Goal: Transaction & Acquisition: Purchase product/service

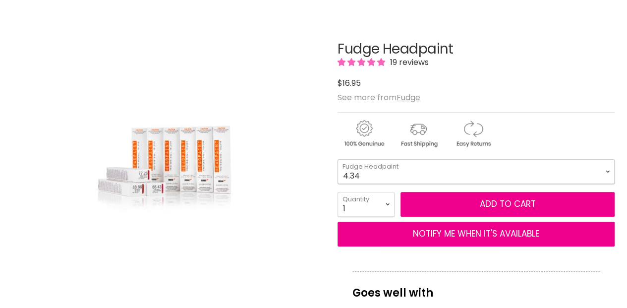
click at [607, 168] on select "4.34 4.6 4.62 5.0 5.00 5.22 5.23 5.3 5.4 5.5 5.73 6.00 6.3 6.34 6.35" at bounding box center [475, 171] width 277 height 25
click at [337, 159] on select "4.34 4.6 4.62 5.0 5.00 5.22 5.23 5.3 5.4 5.5 5.73 6.00 6.3 6.34 6.35" at bounding box center [475, 171] width 277 height 25
select select "10.3"
click at [387, 201] on select "1 2 3 4 5 6 7 8 9 10+" at bounding box center [365, 204] width 57 height 25
select select "2"
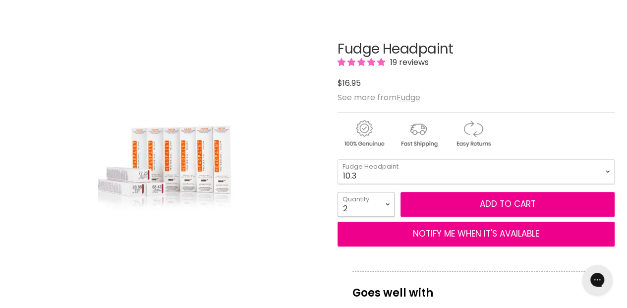
click at [337, 192] on select "1 2 3 4 5 6 7 8 9 10+" at bounding box center [365, 204] width 57 height 25
type input "2"
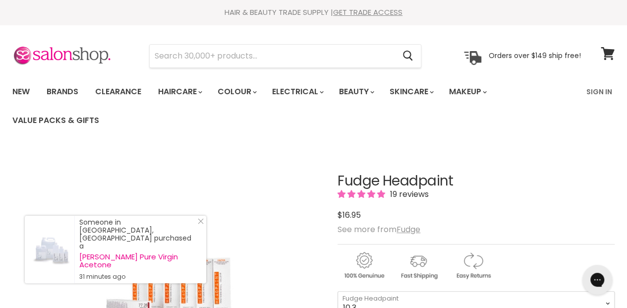
scroll to position [132, 0]
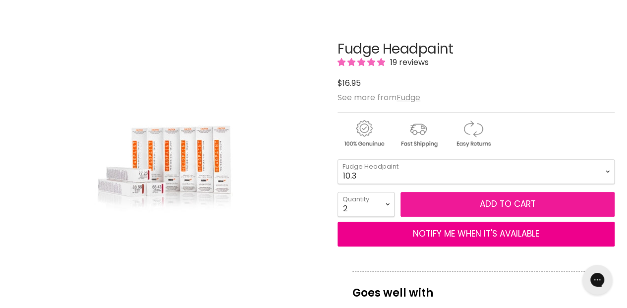
click at [492, 201] on button "Add to cart" at bounding box center [507, 204] width 214 height 25
click at [497, 202] on button "Add to cart" at bounding box center [507, 204] width 214 height 25
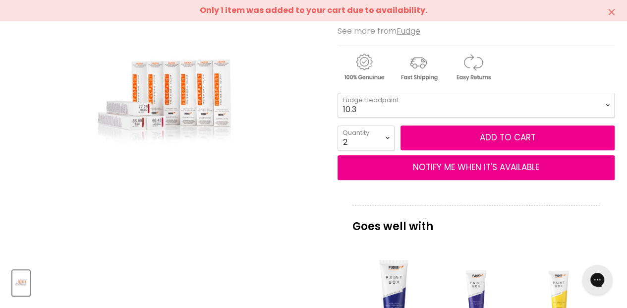
scroll to position [165, 0]
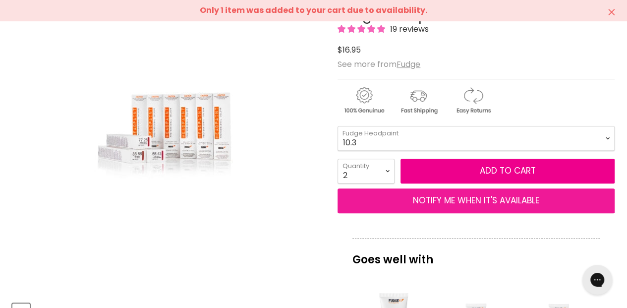
click at [479, 203] on button "NOTIFY ME WHEN IT'S AVAILABLE" at bounding box center [475, 200] width 277 height 25
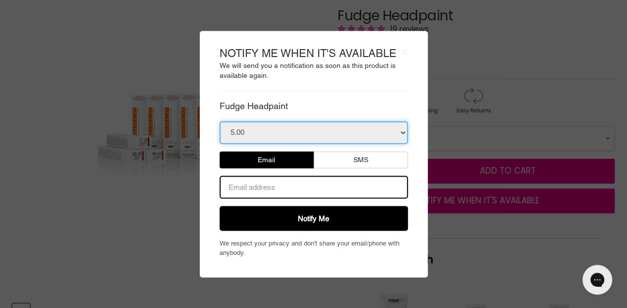
click at [246, 133] on select "5.00 6.00 7.0 8.0 8.1 8.2 9.0 9.00 9.1 10.0 10.1 10.13 12.1 12.12 T-01 Silver T…" at bounding box center [313, 132] width 188 height 23
click at [403, 133] on select "5.00 6.00 7.0 8.0 8.1 8.2 9.0 9.00 9.1 10.0 10.1 10.13 12.1 12.12 T-01 Silver T…" at bounding box center [313, 132] width 188 height 23
select select "31473964154935"
click at [219, 121] on select "5.00 6.00 7.0 8.0 8.1 8.2 9.0 9.00 9.1 10.0 10.1 10.13 12.1 12.12 T-01 Silver T…" at bounding box center [313, 132] width 188 height 23
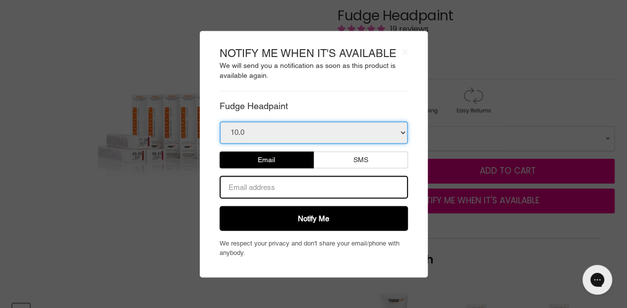
click at [245, 131] on select "5.00 6.00 7.0 8.0 8.1 8.2 9.0 9.00 9.1 10.0 10.1 10.13 12.1 12.12 T-01 Silver T…" at bounding box center [313, 132] width 188 height 23
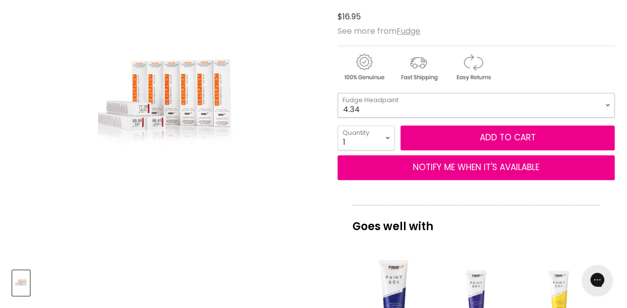
click at [608, 103] on select "4.34 4.6 4.62 5.0 5.00 5.22 5.23 5.3 5.4 5.5 5.73 6.00 6.3 6.34 6.35" at bounding box center [475, 105] width 277 height 25
click at [337, 93] on select "4.34 4.6 4.62 5.0 5.00 5.22 5.23 5.3 5.4 5.5 5.73 6.00 6.3 6.34 6.35" at bounding box center [475, 105] width 277 height 25
select select "10.3"
click at [388, 134] on select "1 2 3 4 5 6 7 8 9 10+" at bounding box center [365, 137] width 57 height 25
select select "3"
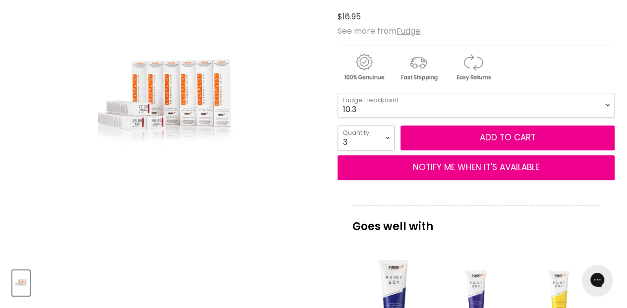
click at [337, 125] on select "1 2 3 4 5 6 7 8 9 10+" at bounding box center [365, 137] width 57 height 25
type input "3"
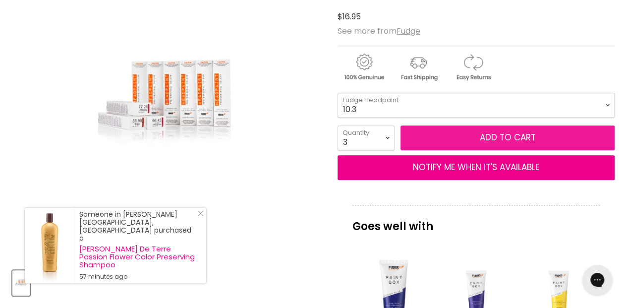
click at [492, 135] on button "Add to cart" at bounding box center [507, 137] width 214 height 25
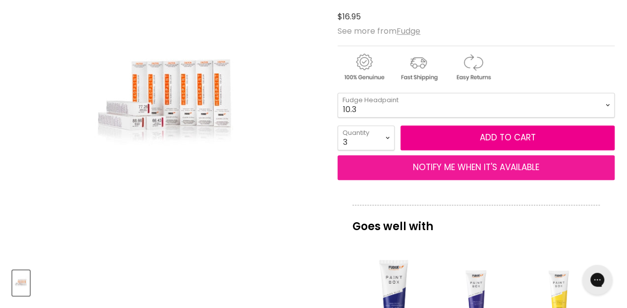
click at [497, 167] on button "NOTIFY ME WHEN IT'S AVAILABLE" at bounding box center [475, 167] width 277 height 25
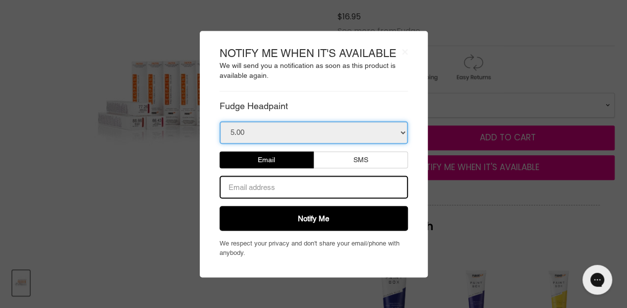
click at [400, 133] on select "5.00 6.00 7.0 8.0 8.1 8.2 9.0 9.00 9.1 10.0 10.1 10.13 12.1 12.12 T-01 Silver T…" at bounding box center [313, 132] width 188 height 23
drag, startPoint x: 250, startPoint y: 128, endPoint x: 233, endPoint y: 138, distance: 19.3
click at [207, 136] on div "× NOTIFY ME WHEN IT'S AVAILABLE We will send you a notification as soon as this…" at bounding box center [314, 154] width 228 height 246
drag, startPoint x: 246, startPoint y: 133, endPoint x: 222, endPoint y: 132, distance: 23.3
click at [222, 132] on select "5.00 6.00 7.0 8.0 8.1 8.2 9.0 9.00 9.1 10.0 10.1 10.13 12.1 12.12 T-01 Silver T…" at bounding box center [313, 132] width 188 height 23
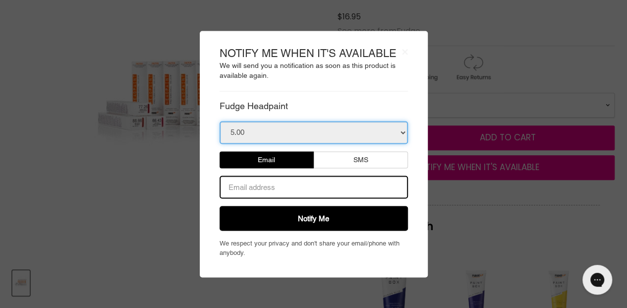
click at [243, 131] on select "5.00 6.00 7.0 8.0 8.1 8.2 9.0 9.00 9.1 10.0 10.1 10.13 12.1 12.12 T-01 Silver T…" at bounding box center [313, 132] width 188 height 23
select select "31473964154935"
click at [219, 121] on select "5.00 6.00 7.0 8.0 8.1 8.2 9.0 9.00 9.1 10.0 10.1 10.13 12.1 12.12 T-01 Silver T…" at bounding box center [313, 132] width 188 height 23
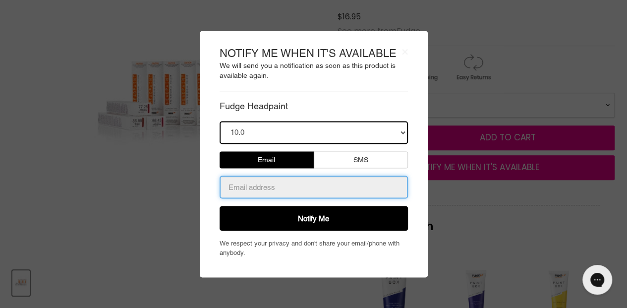
click at [236, 187] on input "email" at bounding box center [313, 186] width 188 height 23
type input "tootsy49@hotmail.com"
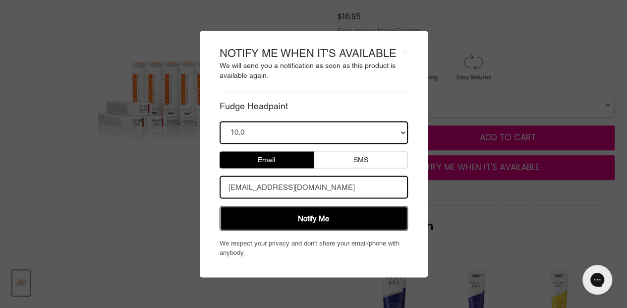
click at [307, 216] on button "Notify Me" at bounding box center [313, 218] width 188 height 25
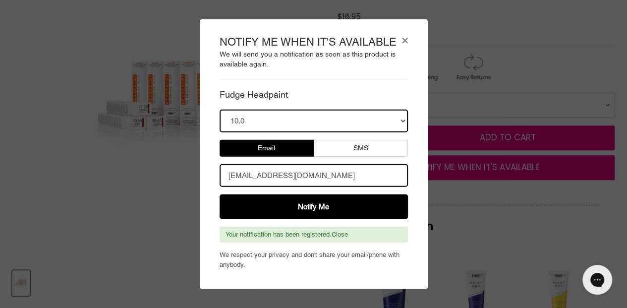
click at [405, 39] on button "×" at bounding box center [405, 39] width 6 height 10
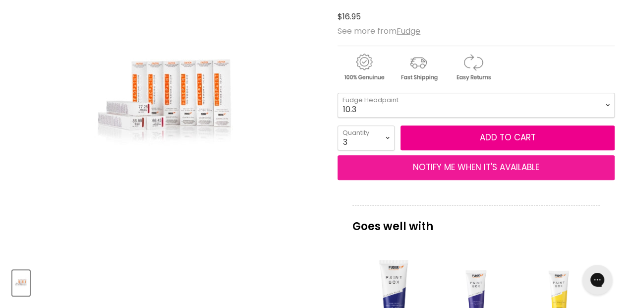
click at [442, 164] on button "NOTIFY ME WHEN IT'S AVAILABLE" at bounding box center [475, 167] width 277 height 25
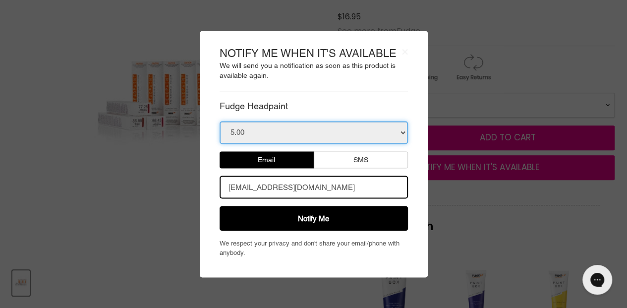
click at [403, 135] on select "5.00 6.00 7.0 8.0 8.1 8.2 9.0 9.00 9.1 10.0 10.1 10.13 12.1 12.12 T-01 Silver T…" at bounding box center [313, 132] width 188 height 23
select select "31473964482615"
click at [219, 121] on select "5.00 6.00 7.0 8.0 8.1 8.2 9.0 9.00 9.1 10.0 10.1 10.13 12.1 12.12 T-01 Silver T…" at bounding box center [313, 132] width 188 height 23
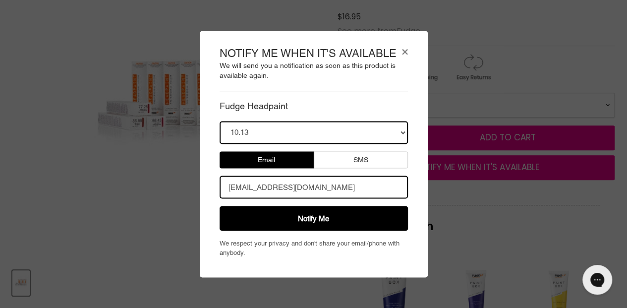
click at [404, 51] on button "×" at bounding box center [405, 51] width 6 height 10
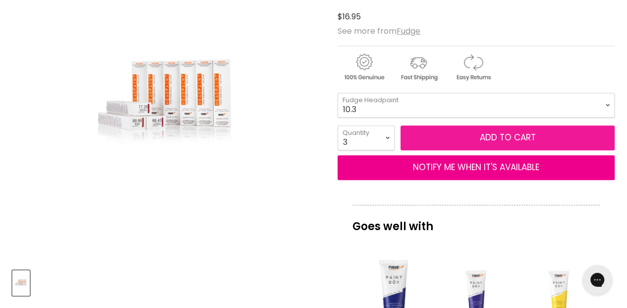
click at [526, 139] on button "Add to cart" at bounding box center [507, 137] width 214 height 25
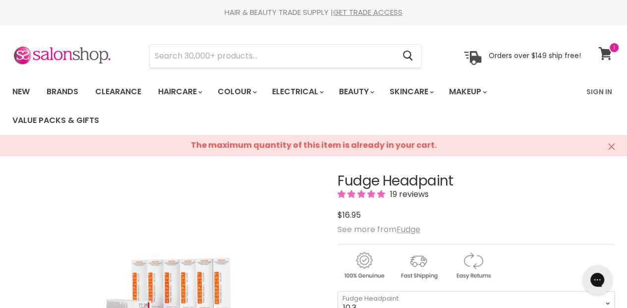
click at [604, 54] on icon at bounding box center [604, 53] width 13 height 13
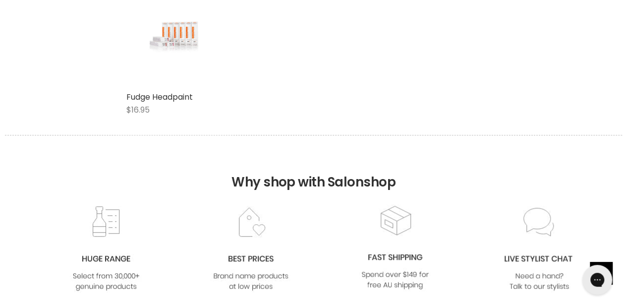
scroll to position [132, 0]
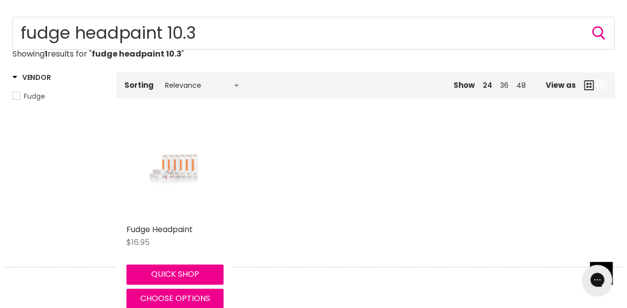
click at [177, 161] on img "Main content" at bounding box center [175, 170] width 65 height 97
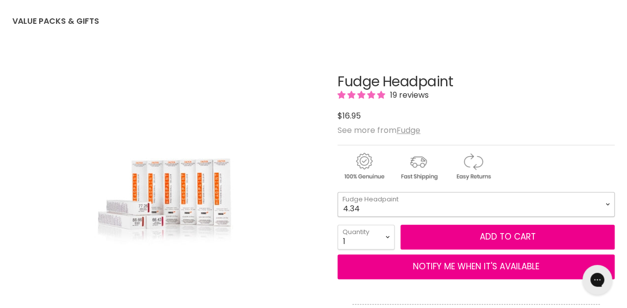
click at [605, 204] on select "4.34 4.6 4.62 5.0 5.00 5.22 5.23 5.3 5.4 5.5 5.73 6.00 6.3 6.34 6.35" at bounding box center [475, 204] width 277 height 25
click at [337, 192] on select "4.34 4.6 4.62 5.0 5.00 5.22 5.23 5.3 5.4 5.5 5.73 6.00 6.3 6.34 6.35" at bounding box center [475, 204] width 277 height 25
select select "10.3"
click at [386, 234] on select "1 2 3 4 5 6 7 8 9 10+" at bounding box center [365, 236] width 57 height 25
select select "3"
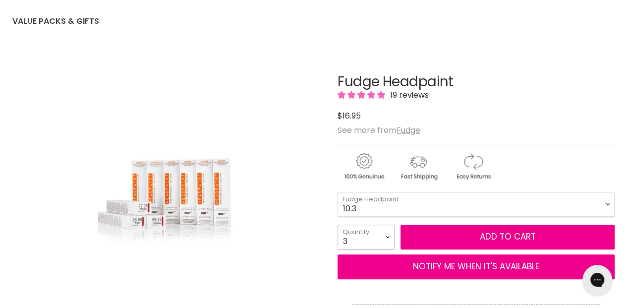
click at [337, 224] on select "1 2 3 4 5 6 7 8 9 10+" at bounding box center [365, 236] width 57 height 25
type input "3"
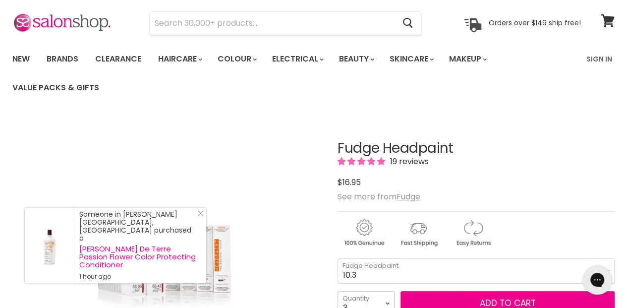
scroll to position [132, 0]
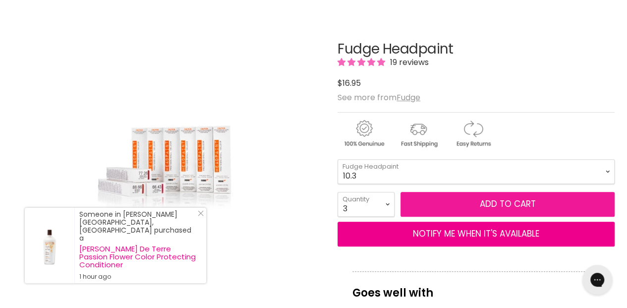
click at [498, 198] on button "Add to cart" at bounding box center [507, 204] width 214 height 25
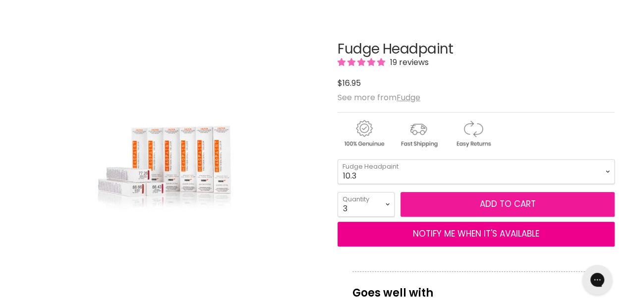
click at [502, 203] on button "Add to cart" at bounding box center [507, 204] width 214 height 25
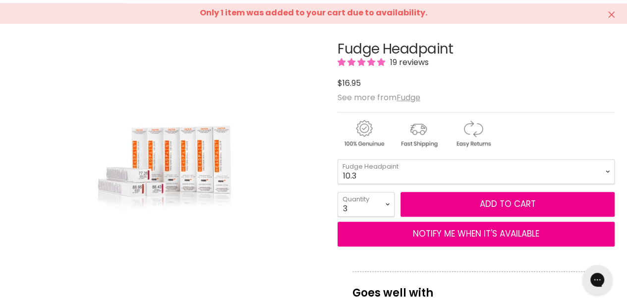
scroll to position [33, 0]
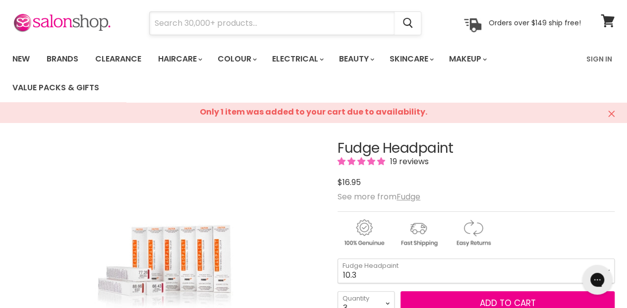
click at [209, 20] on input "Search" at bounding box center [272, 23] width 245 height 23
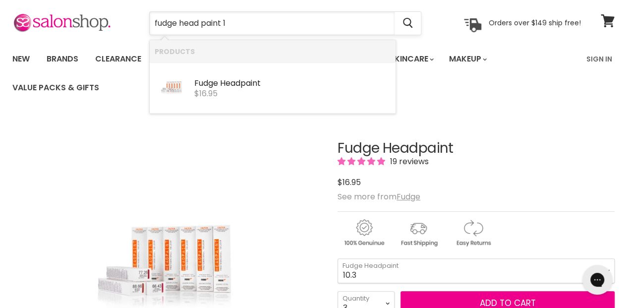
type input "fudge head paint 10"
click at [212, 88] on span "$16.95" at bounding box center [205, 93] width 23 height 11
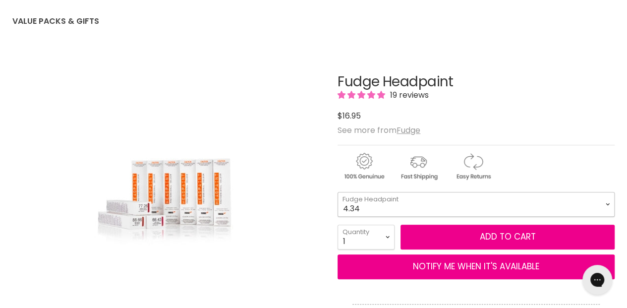
click at [606, 202] on select "4.34 4.6 4.62 5.0 5.00 5.22 5.23 5.3 5.4 5.5 5.73 6.00 6.3 6.34 6.35" at bounding box center [475, 204] width 277 height 25
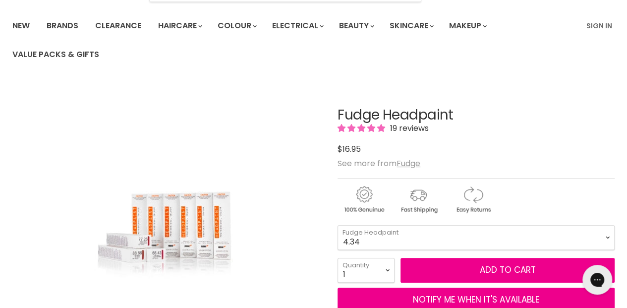
scroll to position [99, 0]
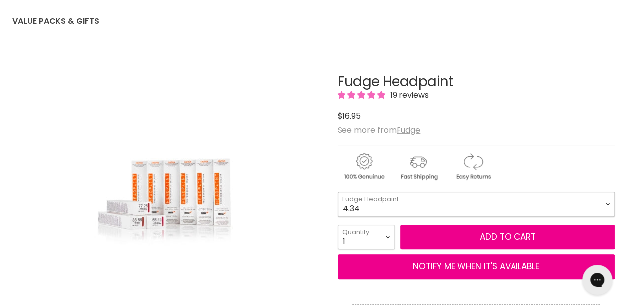
click at [606, 203] on select "4.34 4.6 4.62 5.0 5.00 5.22 5.23 5.3 5.4 5.5 5.73 6.00 6.3 6.34 6.35" at bounding box center [475, 204] width 277 height 25
click at [605, 205] on select "4.34 4.6 4.62 5.0 5.00 5.22 5.23 5.3 5.4 5.5 5.73 6.00 6.3 6.34 6.35" at bounding box center [475, 204] width 277 height 25
click at [607, 201] on select "4.34 4.6 4.62 5.0 5.00 5.22 5.23 5.3 5.4 5.5 5.73 6.00 6.3 6.34 6.35" at bounding box center [475, 204] width 277 height 25
click at [337, 192] on select "4.34 4.6 4.62 5.0 5.00 5.22 5.23 5.3 5.4 5.5 5.73 6.00 6.3 6.34 6.35" at bounding box center [475, 204] width 277 height 25
select select "10.3"
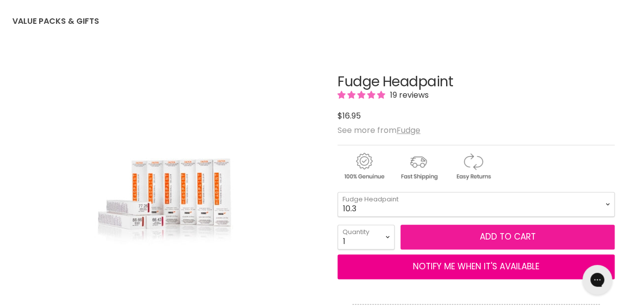
click at [515, 234] on button "Add to cart" at bounding box center [507, 236] width 214 height 25
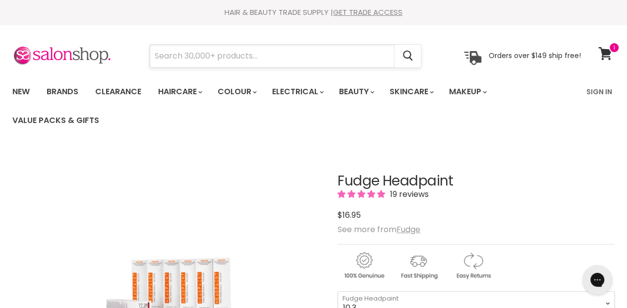
click at [200, 56] on input "Search" at bounding box center [272, 56] width 245 height 23
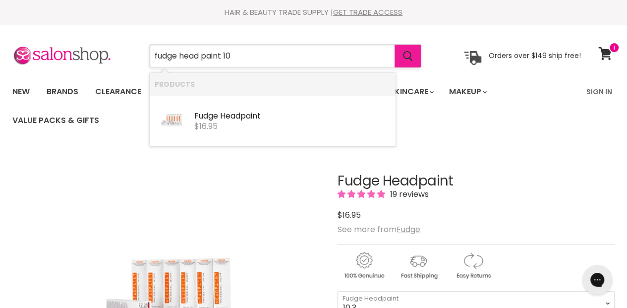
type input "fudge head paint 10"
click at [410, 56] on icon "Search" at bounding box center [407, 56] width 9 height 10
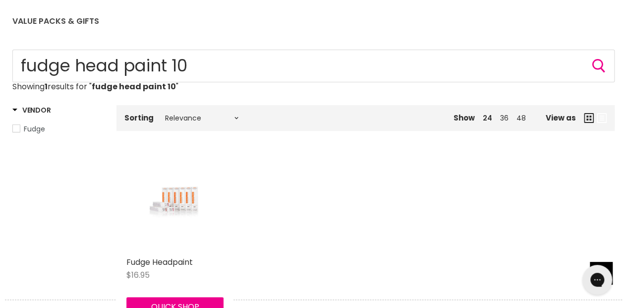
scroll to position [165, 0]
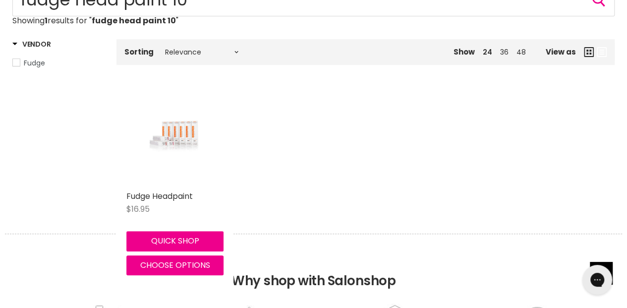
click at [183, 133] on img "Main content" at bounding box center [175, 137] width 65 height 97
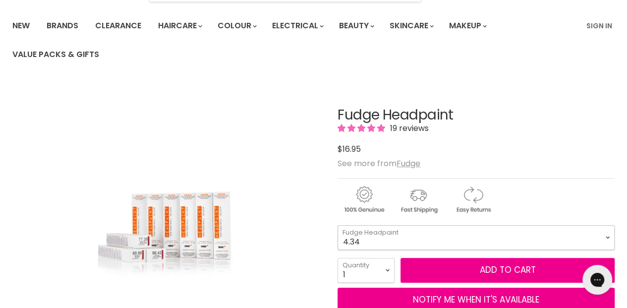
click at [604, 236] on select "4.34 4.6 4.62 5.0 5.00 5.22 5.23 5.3 5.4 5.5 5.73 6.00 6.3 6.34 6.35" at bounding box center [475, 237] width 277 height 25
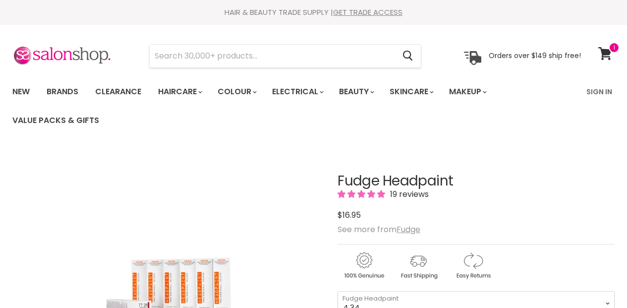
scroll to position [66, 0]
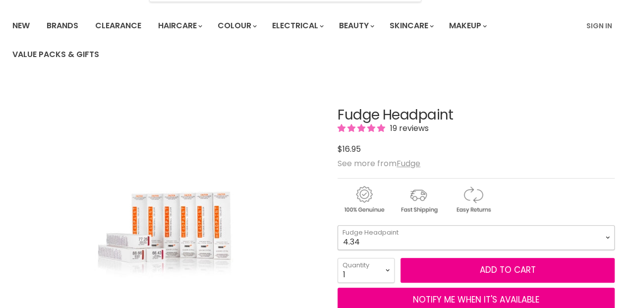
click at [606, 237] on select "4.34 4.6 4.62 5.0 5.00 5.22 5.23 5.3 5.4 5.5 5.73 6.00 6.3 6.34 6.35" at bounding box center [475, 237] width 277 height 25
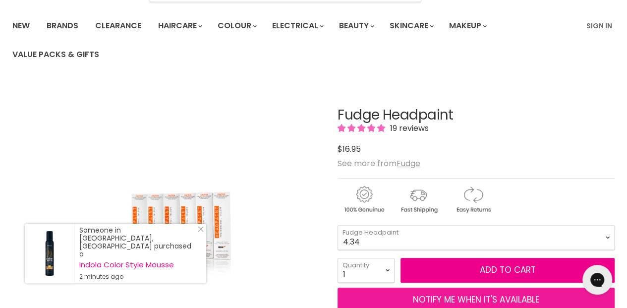
click at [421, 295] on button "NOTIFY ME WHEN IT'S AVAILABLE" at bounding box center [475, 299] width 277 height 25
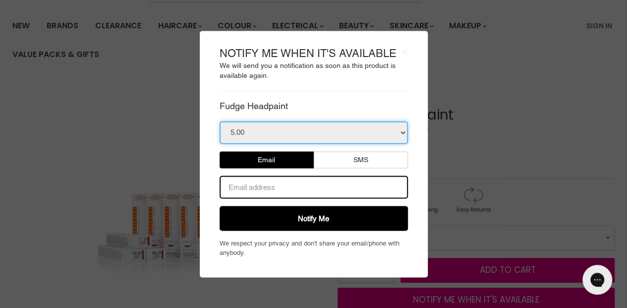
click at [402, 132] on select "5.00 6.00 7.0 8.0 8.1 8.2 9.0 9.00 9.1 10.0 10.1 10.13 12.1 12.12 T-01 Silver T…" at bounding box center [313, 132] width 188 height 23
select select "31473964154935"
click at [219, 121] on select "5.00 6.00 7.0 8.0 8.1 8.2 9.0 9.00 9.1 10.0 10.1 10.13 12.1 12.12 T-01 Silver T…" at bounding box center [313, 132] width 188 height 23
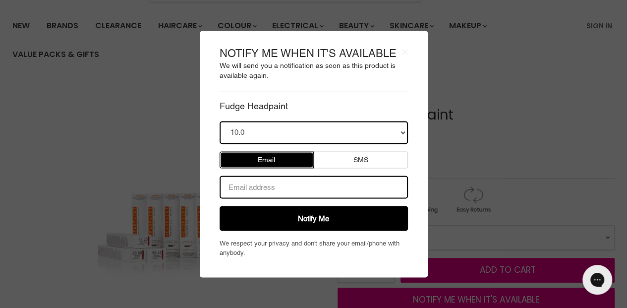
click at [277, 161] on button "Email" at bounding box center [266, 159] width 94 height 17
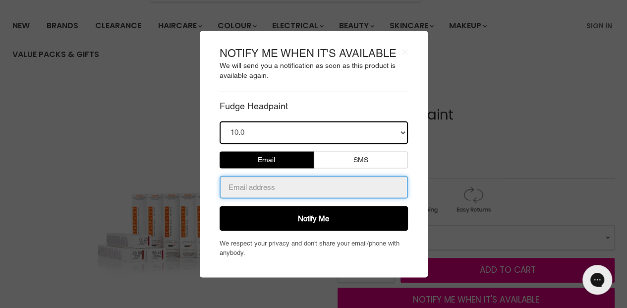
click at [259, 185] on input "email" at bounding box center [313, 186] width 188 height 23
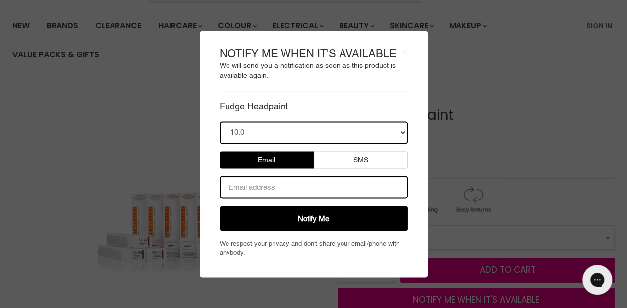
type input "tootsy49@hotmail.com"
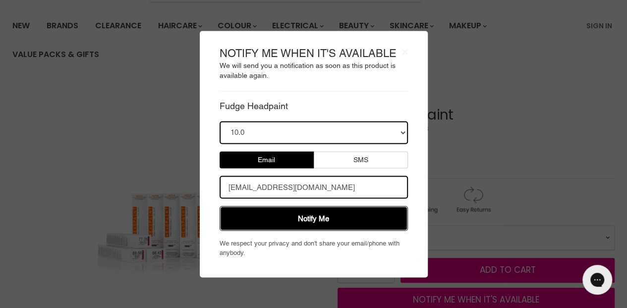
click at [309, 219] on button "Notify Me" at bounding box center [313, 218] width 188 height 25
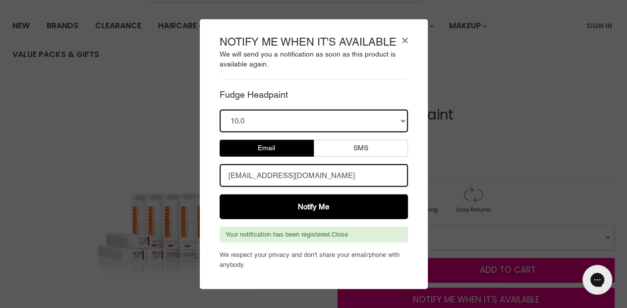
click at [406, 41] on button "×" at bounding box center [405, 39] width 6 height 10
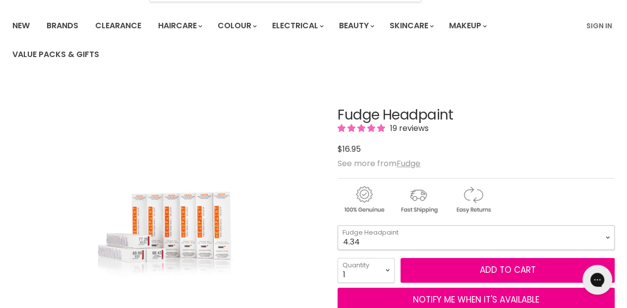
click at [609, 237] on select "4.34 4.6 4.62 5.0 5.00 5.22 5.23 5.3 5.4 5.5 5.73 6.00 6.3 6.34 6.35" at bounding box center [475, 237] width 277 height 25
click at [604, 235] on select "4.34 4.6 4.62 5.0 5.00 5.22 5.23 5.3 5.4 5.5 5.73 6.00 6.3 6.34 6.35" at bounding box center [475, 237] width 277 height 25
click at [604, 234] on select "4.34 4.6 4.62 5.0 5.00 5.22 5.23 5.3 5.4 5.5 5.73 6.00 6.3 6.34 6.35" at bounding box center [475, 237] width 277 height 25
click at [607, 239] on select "4.34 4.6 4.62 5.0 5.00 5.22 5.23 5.3 5.4 5.5 5.73 6.00 6.3 6.34 6.35" at bounding box center [475, 237] width 277 height 25
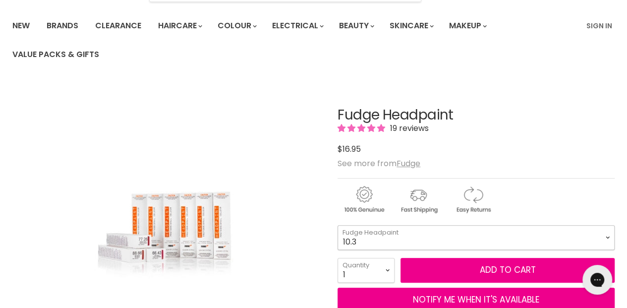
click at [337, 225] on select "4.34 4.6 4.62 5.0 5.00 5.22 5.23 5.3 5.4 5.5 5.73 6.00 6.3 6.34 6.35" at bounding box center [475, 237] width 277 height 25
select select "10.3"
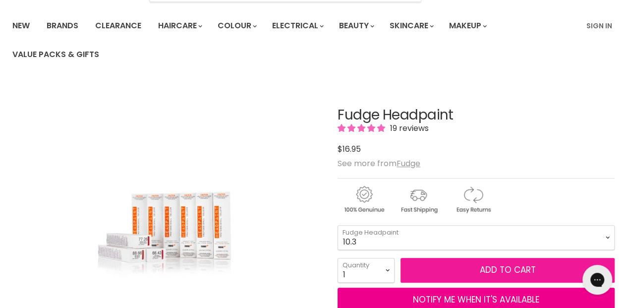
click at [483, 269] on button "Add to cart" at bounding box center [507, 270] width 214 height 25
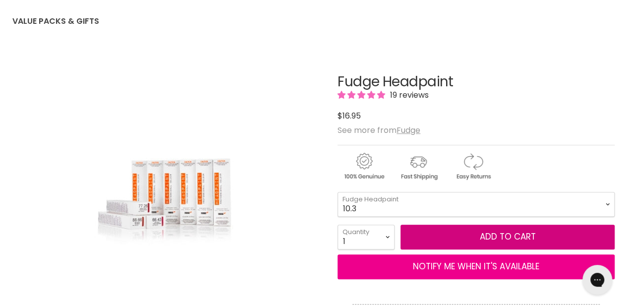
scroll to position [132, 0]
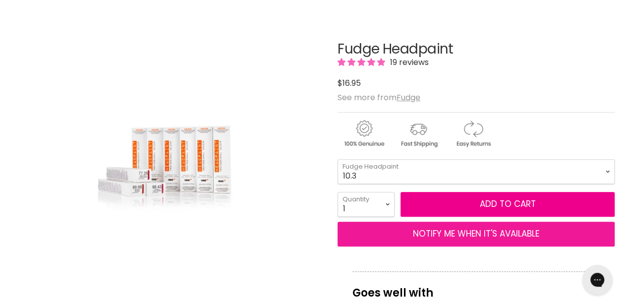
click at [498, 236] on button "NOTIFY ME WHEN IT'S AVAILABLE" at bounding box center [475, 233] width 277 height 25
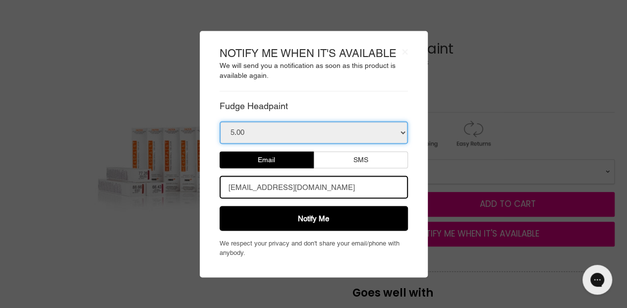
click at [401, 132] on select "5.00 6.00 7.0 8.0 8.1 8.2 9.0 9.00 9.1 10.0 10.1 10.13 12.1 12.12 T-01 Silver T…" at bounding box center [313, 132] width 188 height 23
select select "31473964482615"
click at [219, 121] on select "5.00 6.00 7.0 8.0 8.1 8.2 9.0 9.00 9.1 10.0 10.1 10.13 12.1 12.12 T-01 Silver T…" at bounding box center [313, 132] width 188 height 23
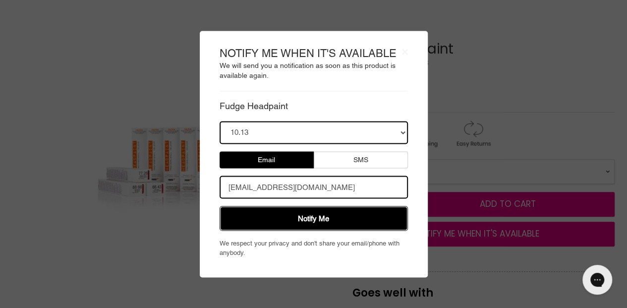
click at [307, 218] on button "Notify Me" at bounding box center [313, 218] width 188 height 25
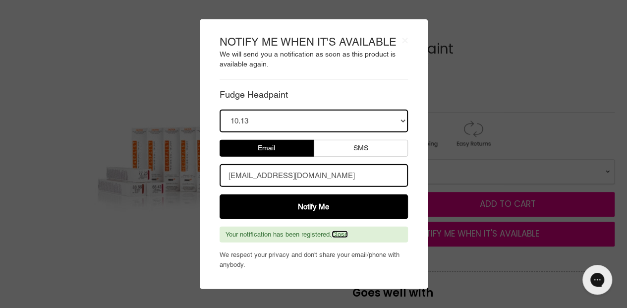
click at [345, 235] on link "Close" at bounding box center [339, 233] width 16 height 7
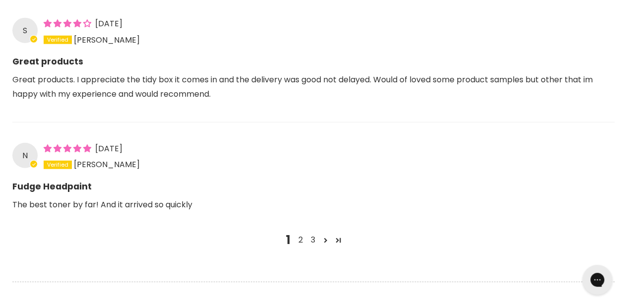
scroll to position [1321, 0]
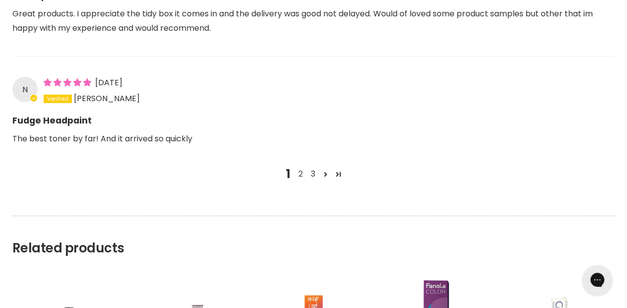
click at [301, 169] on link "2" at bounding box center [300, 174] width 12 height 12
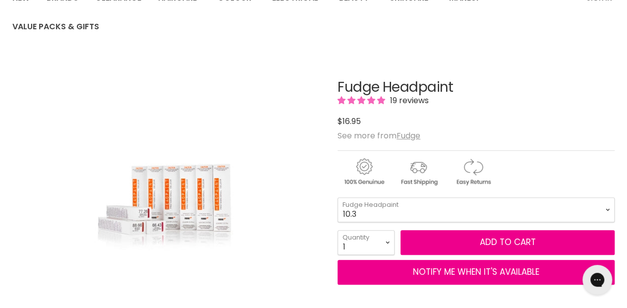
scroll to position [28, 0]
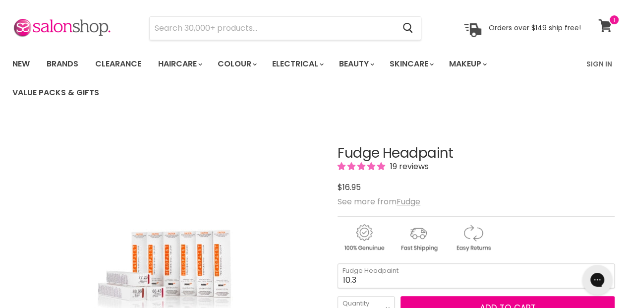
click at [605, 24] on icon at bounding box center [604, 25] width 13 height 13
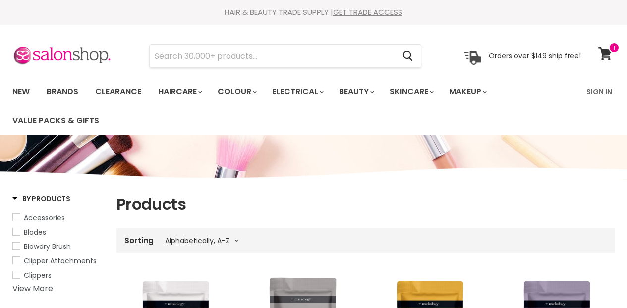
select select "title-ascending"
click at [242, 57] on input "Search" at bounding box center [272, 56] width 245 height 23
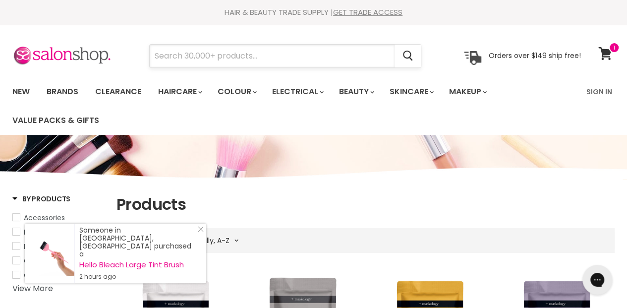
click at [156, 56] on input "Search" at bounding box center [272, 56] width 245 height 23
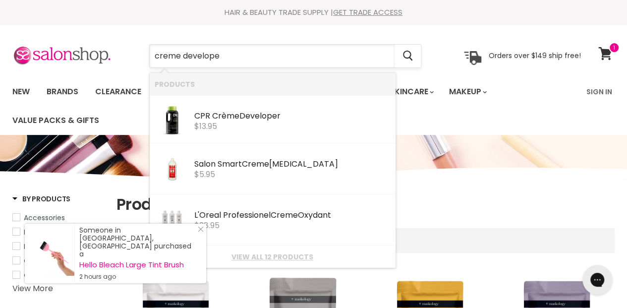
type input "creme developer"
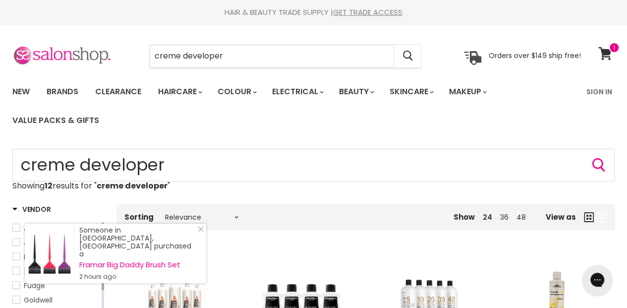
drag, startPoint x: 226, startPoint y: 56, endPoint x: 110, endPoint y: 59, distance: 116.5
click at [110, 59] on div "creme developer Cancel Orders over $149 ship free!" at bounding box center [296, 56] width 568 height 23
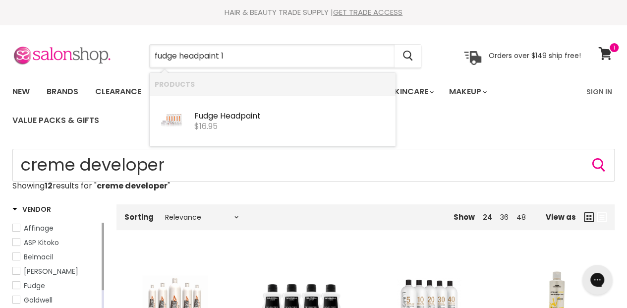
type input "fudge headpaint 10"
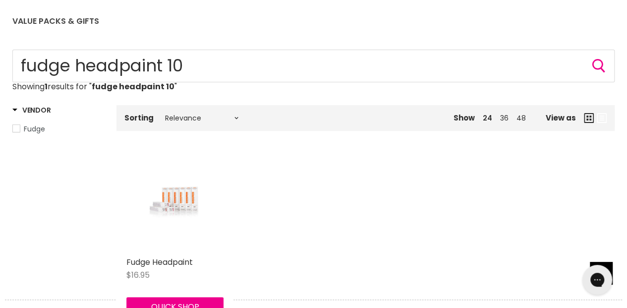
click at [201, 203] on img "Main content" at bounding box center [175, 203] width 65 height 97
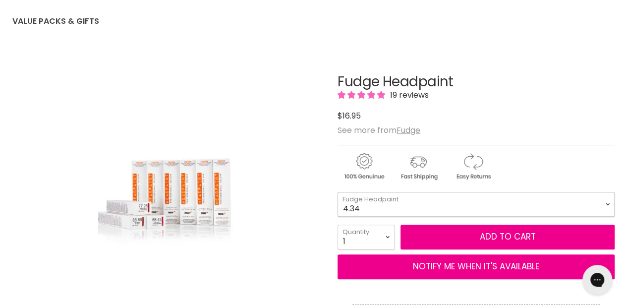
click at [608, 204] on select "4.34 4.6 4.62 5.0 5.00 5.22 5.23 5.3 5.4 5.5 5.73 6.00 6.3 6.34 6.35" at bounding box center [475, 204] width 277 height 25
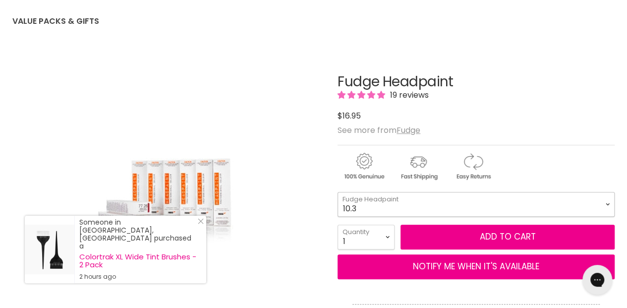
click at [337, 192] on select "4.34 4.6 4.62 5.0 5.00 5.22 5.23 5.3 5.4 5.5 5.73 6.00 6.3 6.34 6.35" at bounding box center [475, 204] width 277 height 25
select select "10.3"
click at [389, 233] on select "1 2 3 4 5 6 7 8 9 10+" at bounding box center [365, 236] width 57 height 25
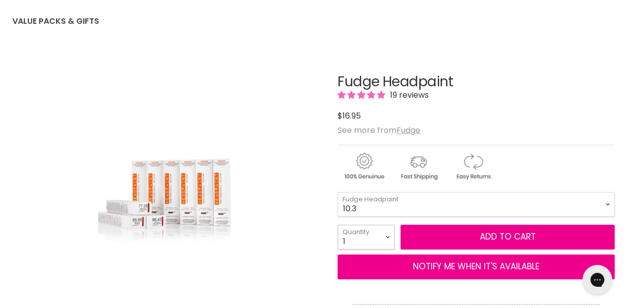
select select "3"
click at [337, 224] on select "1 2 3 4 5 6 7 8 9 10+" at bounding box center [365, 236] width 57 height 25
type input "3"
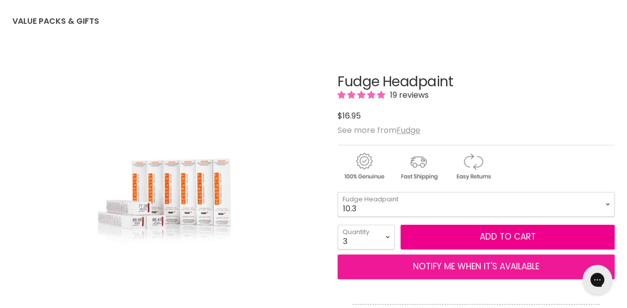
click at [507, 265] on button "NOTIFY ME WHEN IT'S AVAILABLE" at bounding box center [475, 266] width 277 height 25
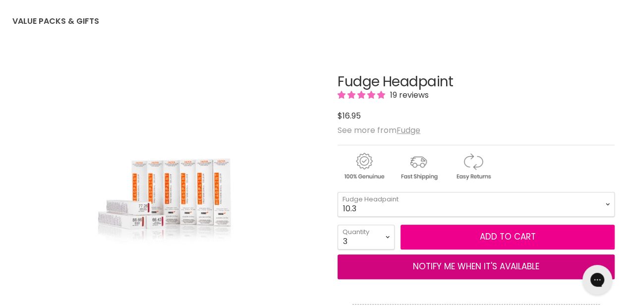
select select "31786436296759"
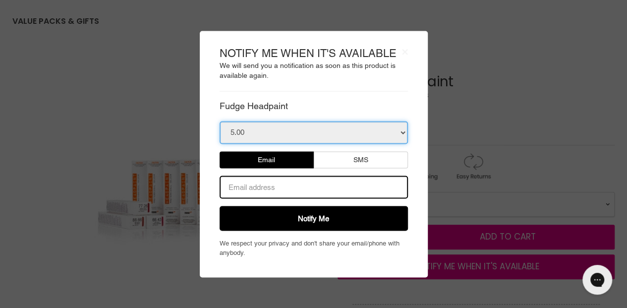
click at [403, 133] on select "5.00 6.00 7.0 8.0 8.1 8.2 9.0 9.00 9.1 10.0 10.1 10.13 12.1 12.12 T-01 Silver T…" at bounding box center [313, 132] width 188 height 23
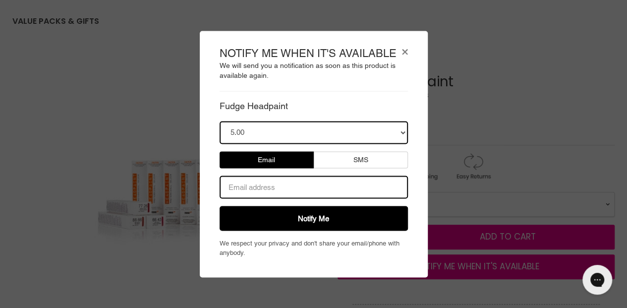
click at [402, 52] on button "×" at bounding box center [405, 51] width 6 height 10
